Goal: Obtain resource: Obtain resource

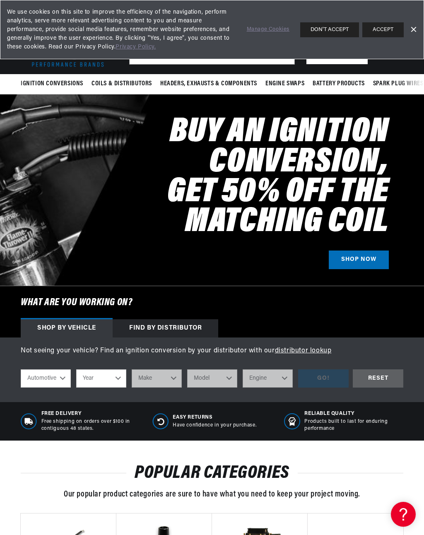
click at [65, 377] on select "Automotive Agricultural Industrial Marine Motorcycle" at bounding box center [46, 378] width 50 height 18
click at [118, 370] on select "Year 2022 2021 2020 2019 2018 2017 2016 2015 2014 2013 2012 2011 2010 2009 2008…" at bounding box center [101, 378] width 50 height 18
select select "1965"
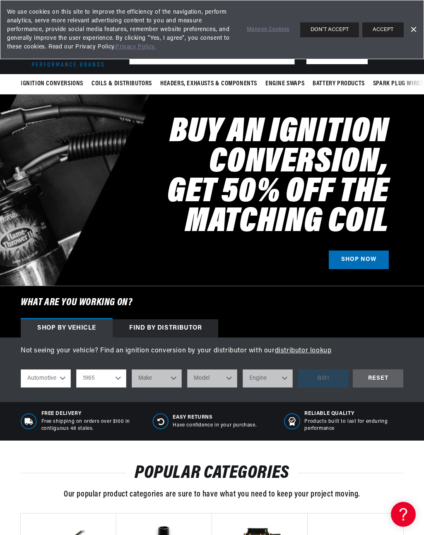
scroll to position [0, 0]
click at [174, 378] on select "Make Alfa Romeo American Motors Aston Martin Austin Austin Healey Avanti Bentle…" at bounding box center [157, 378] width 50 height 18
select select "Chevrolet"
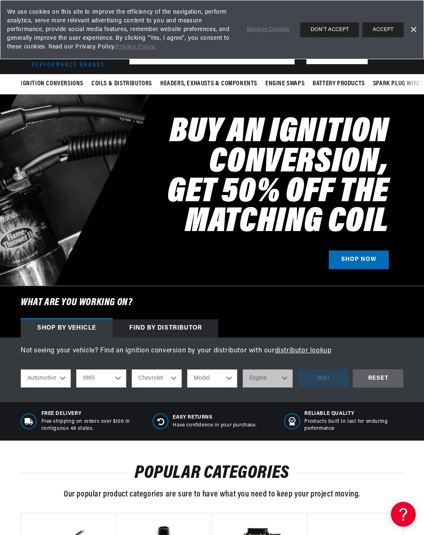
click at [226, 378] on select "Model Bel Air Biscayne C10 Pickup C20 Pickup C30 Pickup C50 C60 C80 Chevelle Ch…" at bounding box center [212, 378] width 50 height 18
select select "El-Camino"
click at [284, 374] on select "Engine 6.6L 7.4L 194cid / 3.2L 230cid / 3.8L 250cid / 4.1L 283cid / 4.6L 305cid…" at bounding box center [268, 378] width 50 height 18
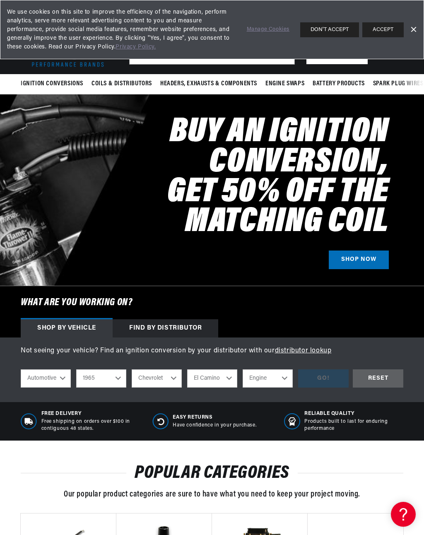
select select "327cid-5.3L"
click at [327, 373] on div "GO!" at bounding box center [323, 378] width 51 height 19
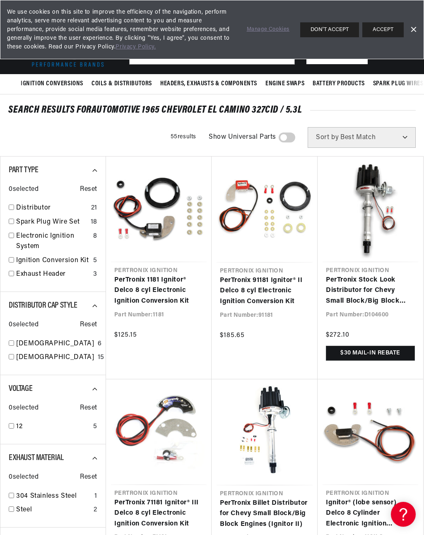
scroll to position [0, 349]
click at [370, 289] on link "PerTronix Stock Look Distributor for Chevy Small Block/Big Block Engines" at bounding box center [370, 291] width 89 height 32
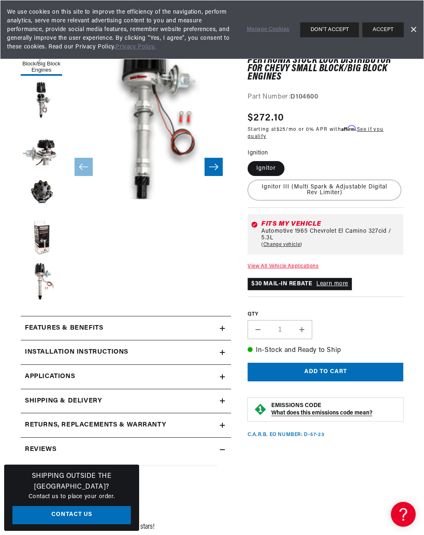
scroll to position [129, 0]
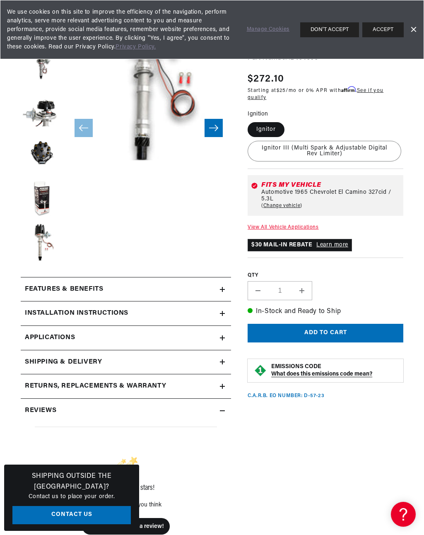
click at [224, 313] on icon at bounding box center [222, 313] width 5 height 0
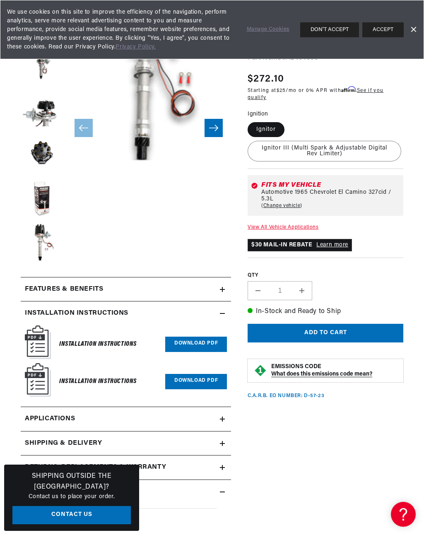
scroll to position [0, 349]
click at [130, 344] on h6 "Installation Instructions" at bounding box center [97, 344] width 77 height 11
click at [212, 346] on link "Download PDF" at bounding box center [196, 344] width 62 height 15
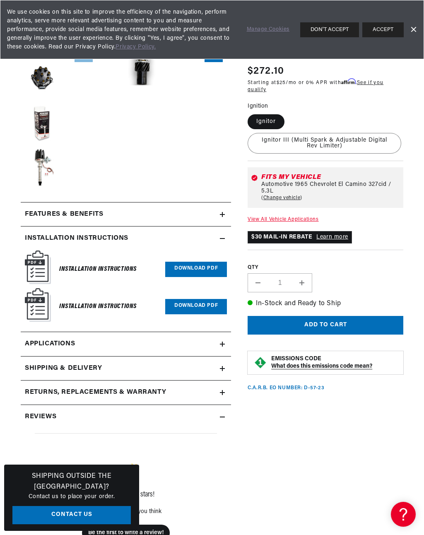
scroll to position [227, 0]
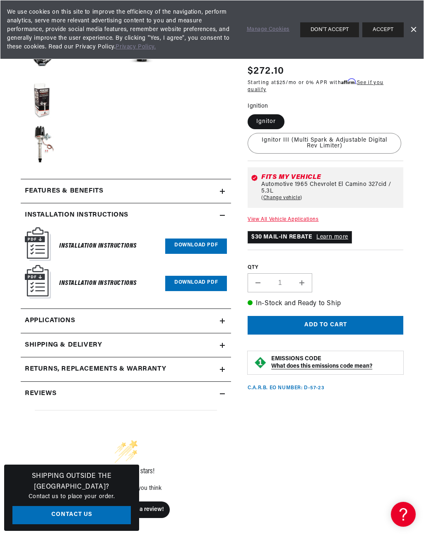
click at [197, 280] on link "Download PDF" at bounding box center [196, 283] width 62 height 15
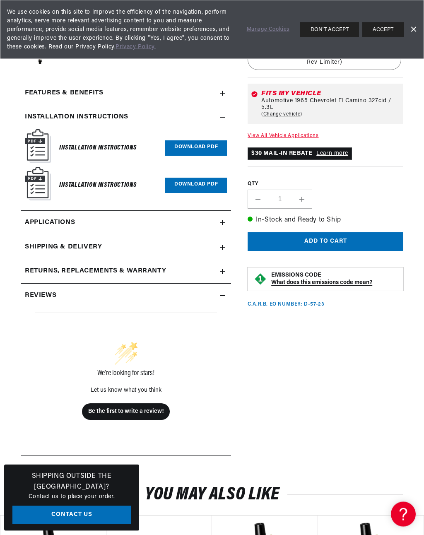
scroll to position [331, 0]
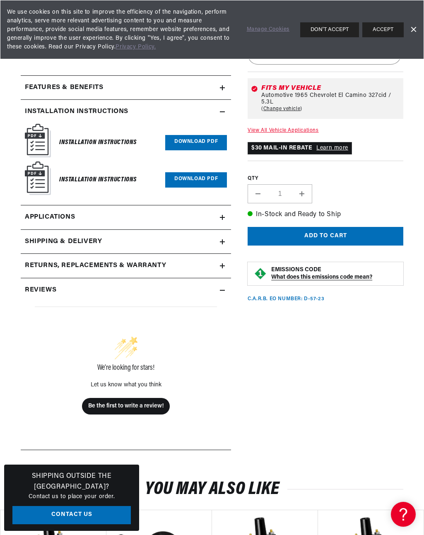
click at [226, 212] on link "Applications" at bounding box center [126, 217] width 210 height 24
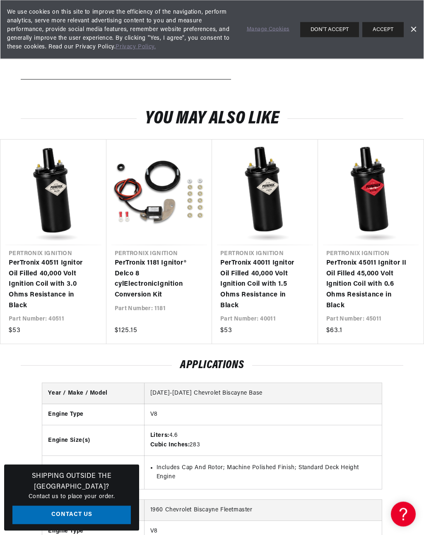
scroll to position [685, 0]
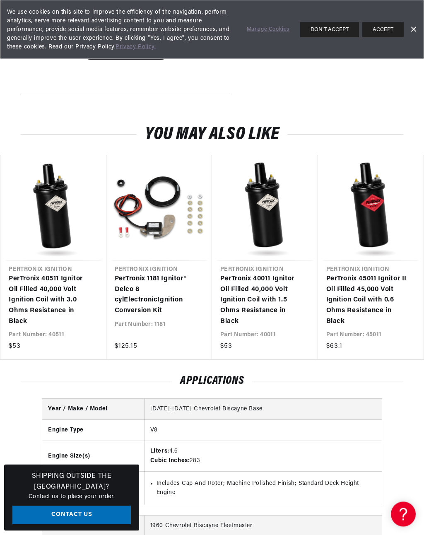
click at [390, 26] on button "ACCEPT" at bounding box center [382, 29] width 41 height 15
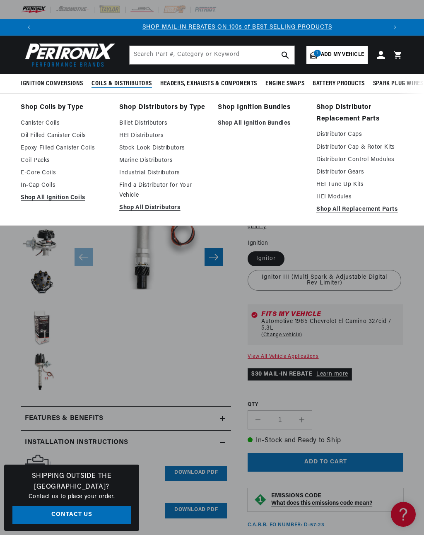
scroll to position [0, 349]
click at [50, 123] on link "Canister Coils" at bounding box center [64, 123] width 87 height 10
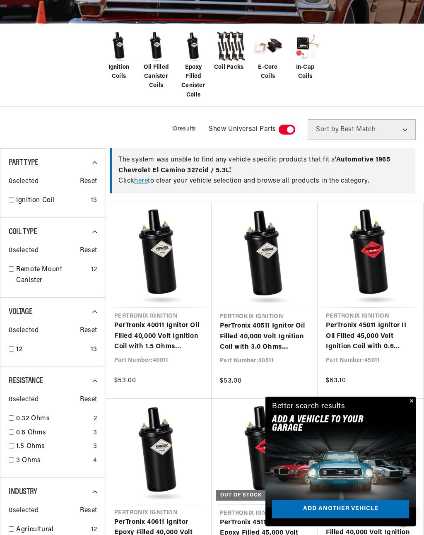
scroll to position [186, 0]
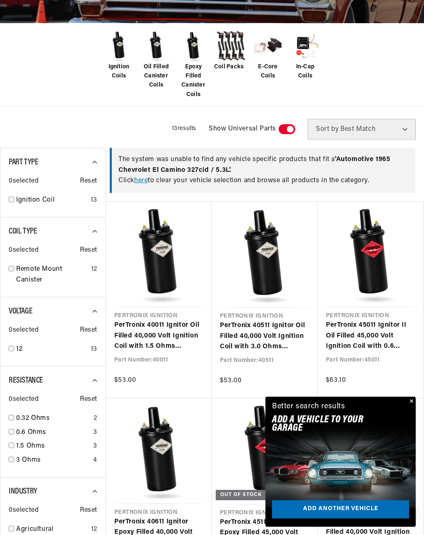
click at [409, 407] on button "Close" at bounding box center [411, 402] width 10 height 10
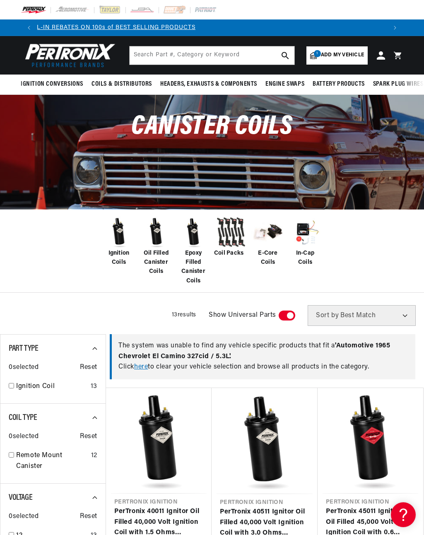
scroll to position [0, 699]
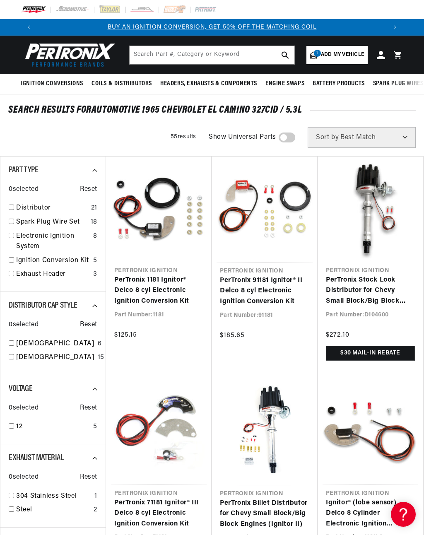
click at [369, 277] on link "PerTronix Stock Look Distributor for Chevy Small Block/Big Block Engines" at bounding box center [370, 291] width 89 height 32
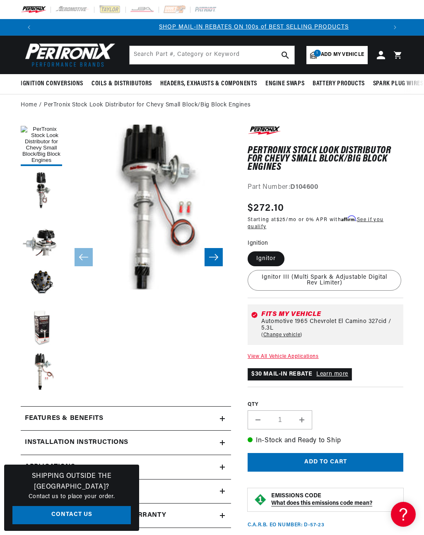
scroll to position [0, 349]
click at [348, 274] on label "Ignitor III (Multi Spark & Adjustable Digital Rev Limiter)" at bounding box center [325, 280] width 154 height 21
click at [289, 250] on input "Ignitor III (Multi Spark & Adjustable Digital Rev Limiter)" at bounding box center [289, 250] width 0 height 0
radio input "true"
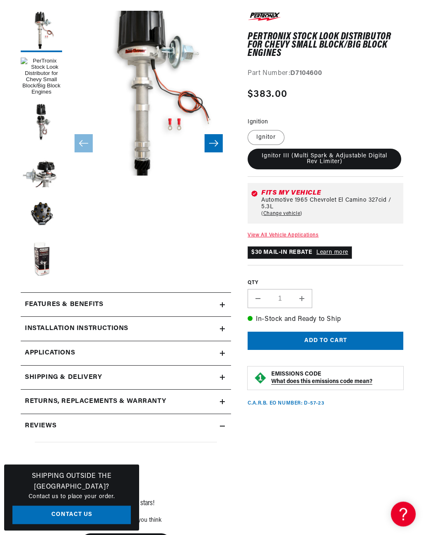
scroll to position [114, 0]
click at [224, 357] on link "Applications" at bounding box center [126, 353] width 210 height 24
